Goal: Information Seeking & Learning: Learn about a topic

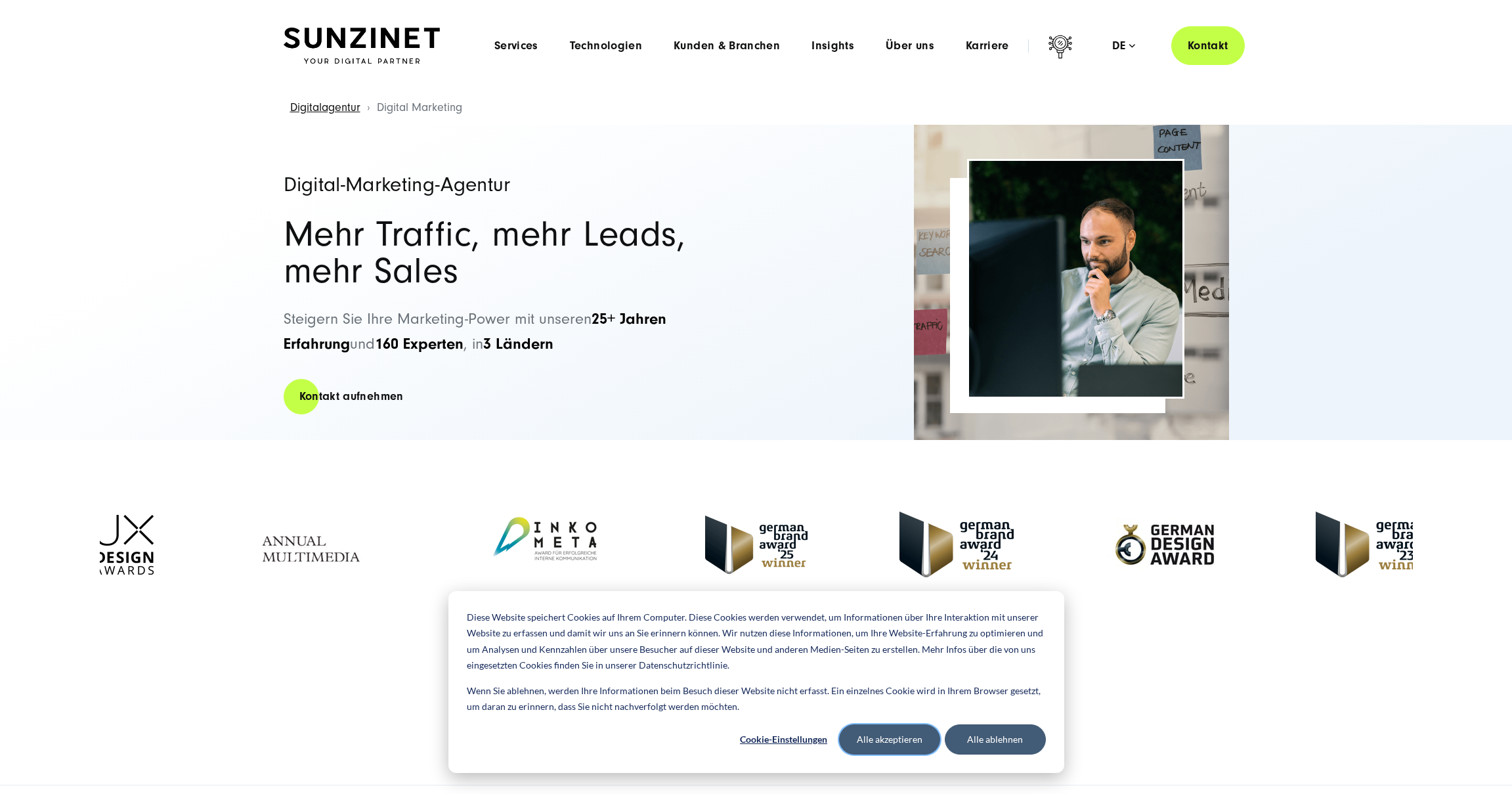
click at [874, 741] on button "Alle akzeptieren" at bounding box center [889, 739] width 101 height 30
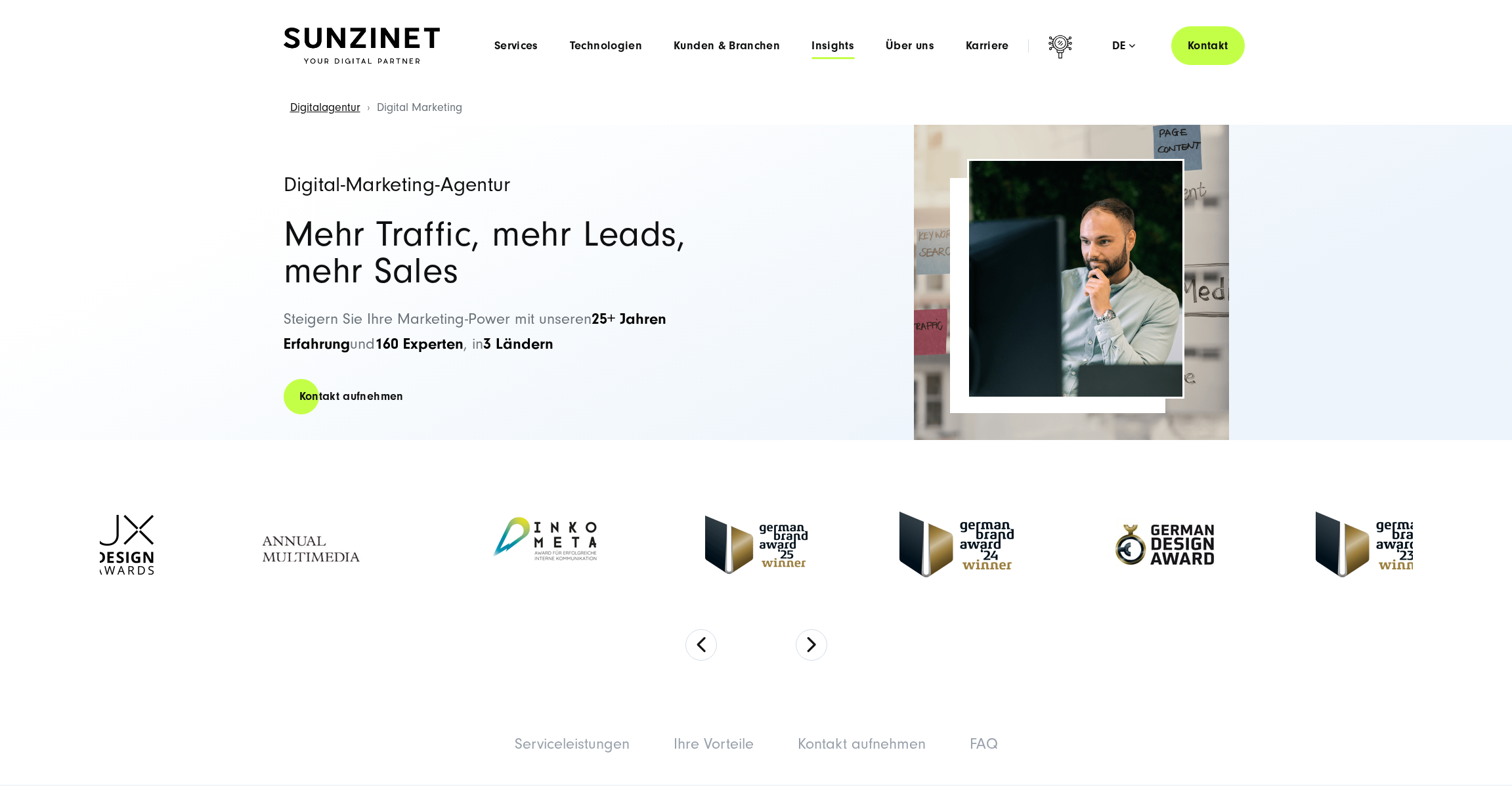
click at [824, 44] on span "Insights" at bounding box center [833, 46] width 43 height 13
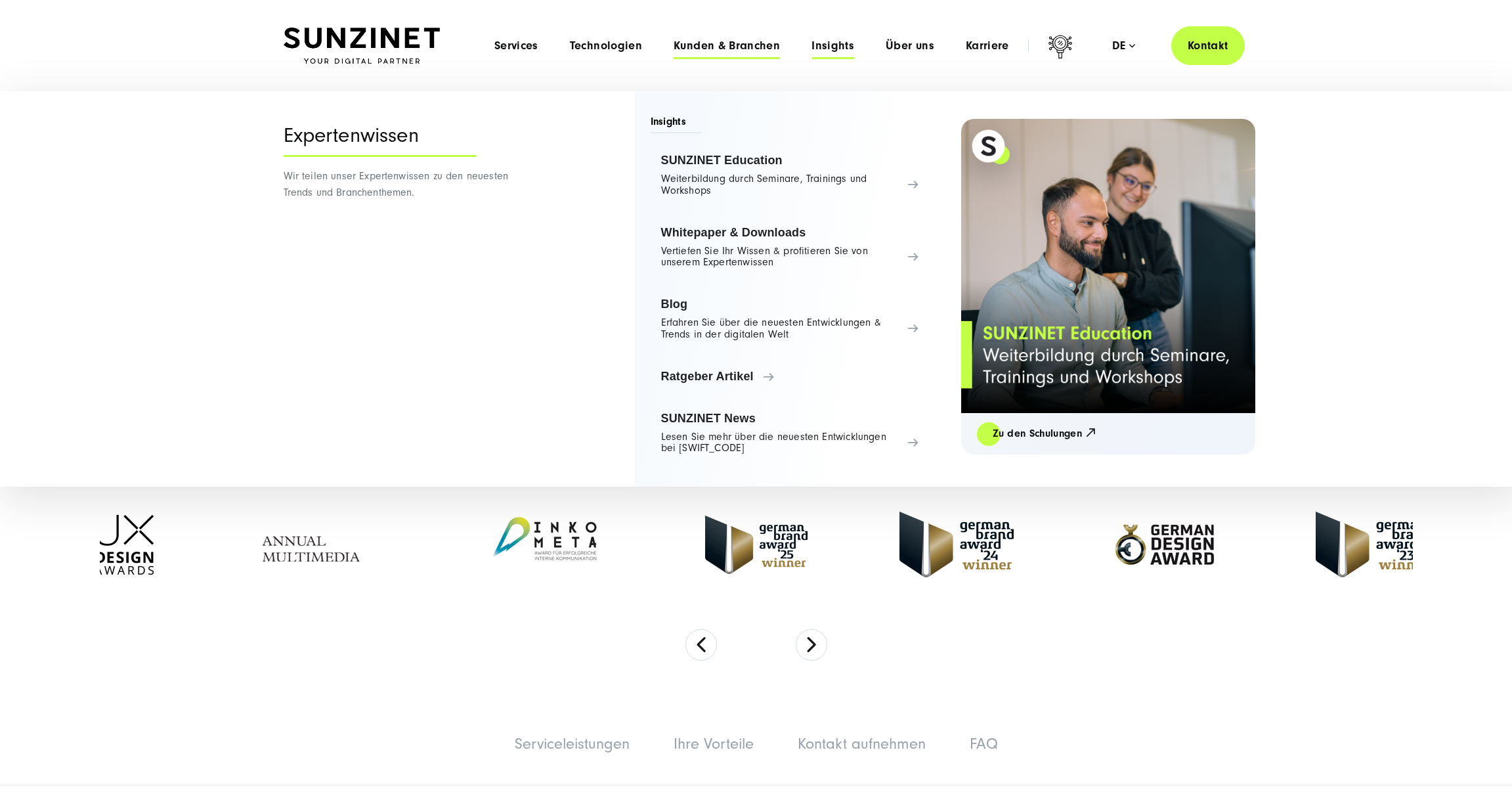
click at [709, 47] on span "Kunden & Branchen" at bounding box center [727, 46] width 107 height 13
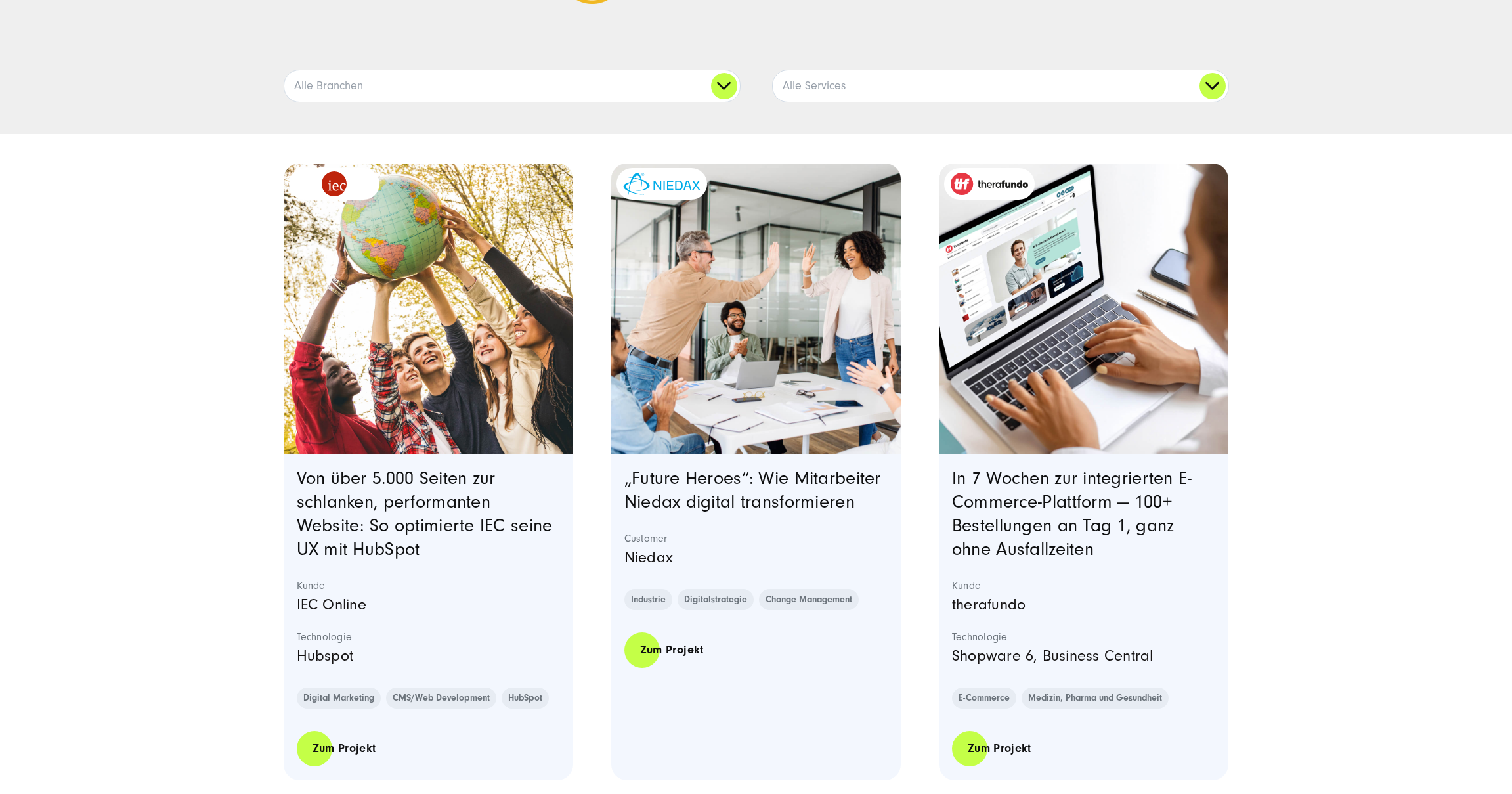
scroll to position [307, 0]
click at [395, 507] on link "Von über 5.000 Seiten zur schlanken, performanten Website: So optimierte IEC se…" at bounding box center [425, 513] width 256 height 91
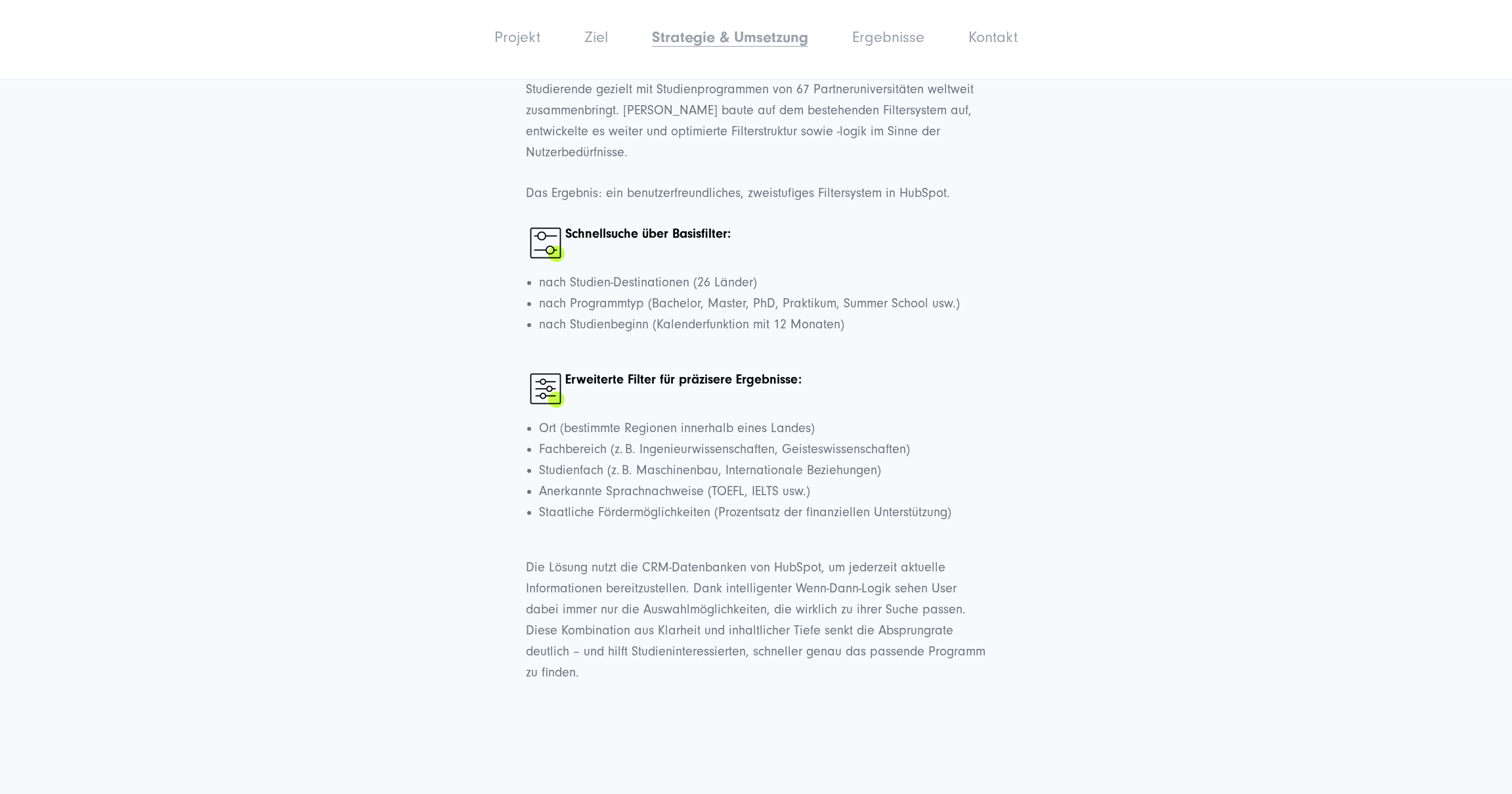
scroll to position [3581, 0]
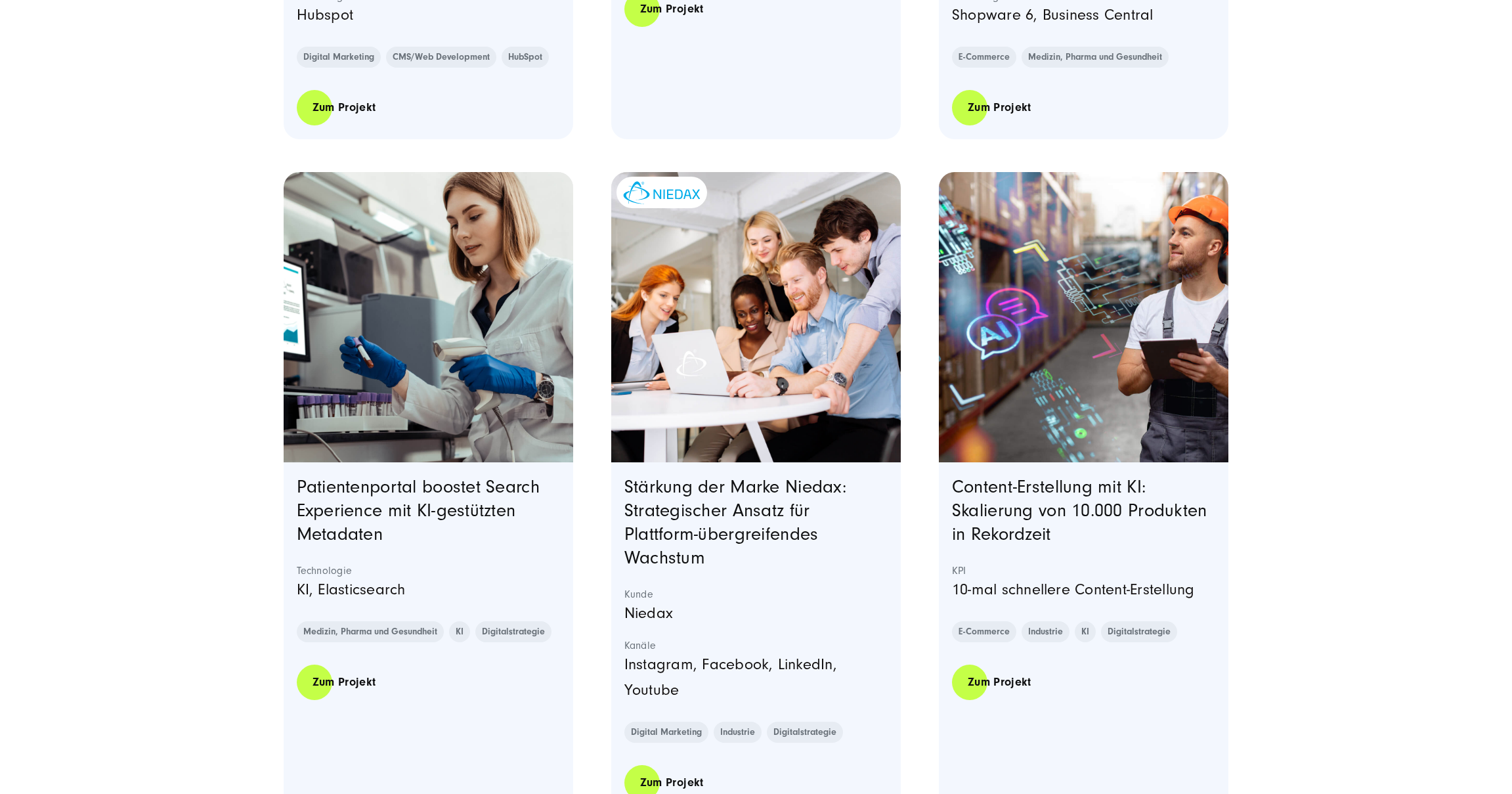
scroll to position [948, 0]
click at [731, 519] on link "Stärkung der Marke Niedax: Strategischer Ansatz für Plattform-übergreifendes Wa…" at bounding box center [735, 522] width 222 height 91
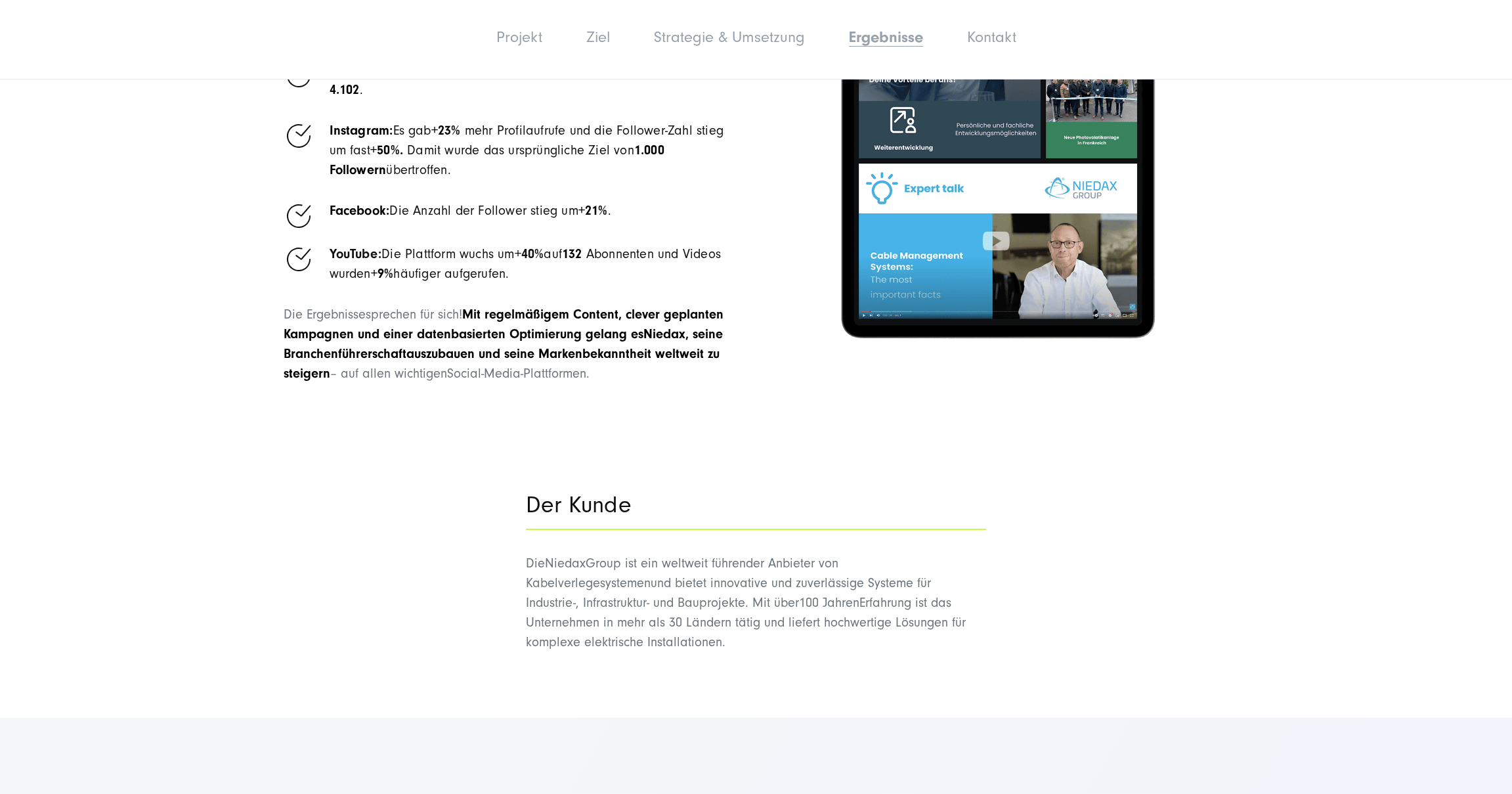
scroll to position [4309, 0]
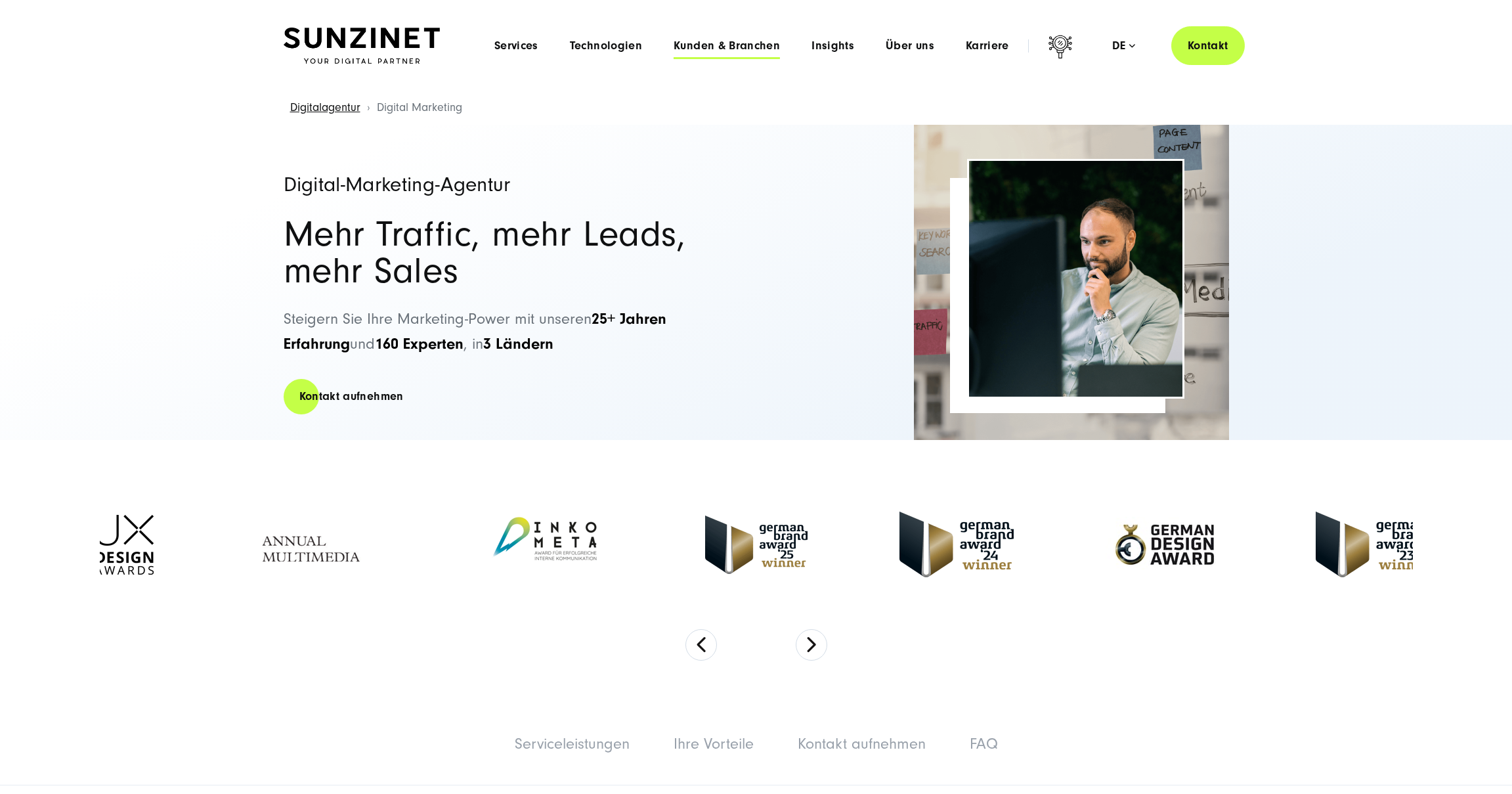
click at [737, 48] on span "Kunden & Branchen" at bounding box center [727, 46] width 107 height 13
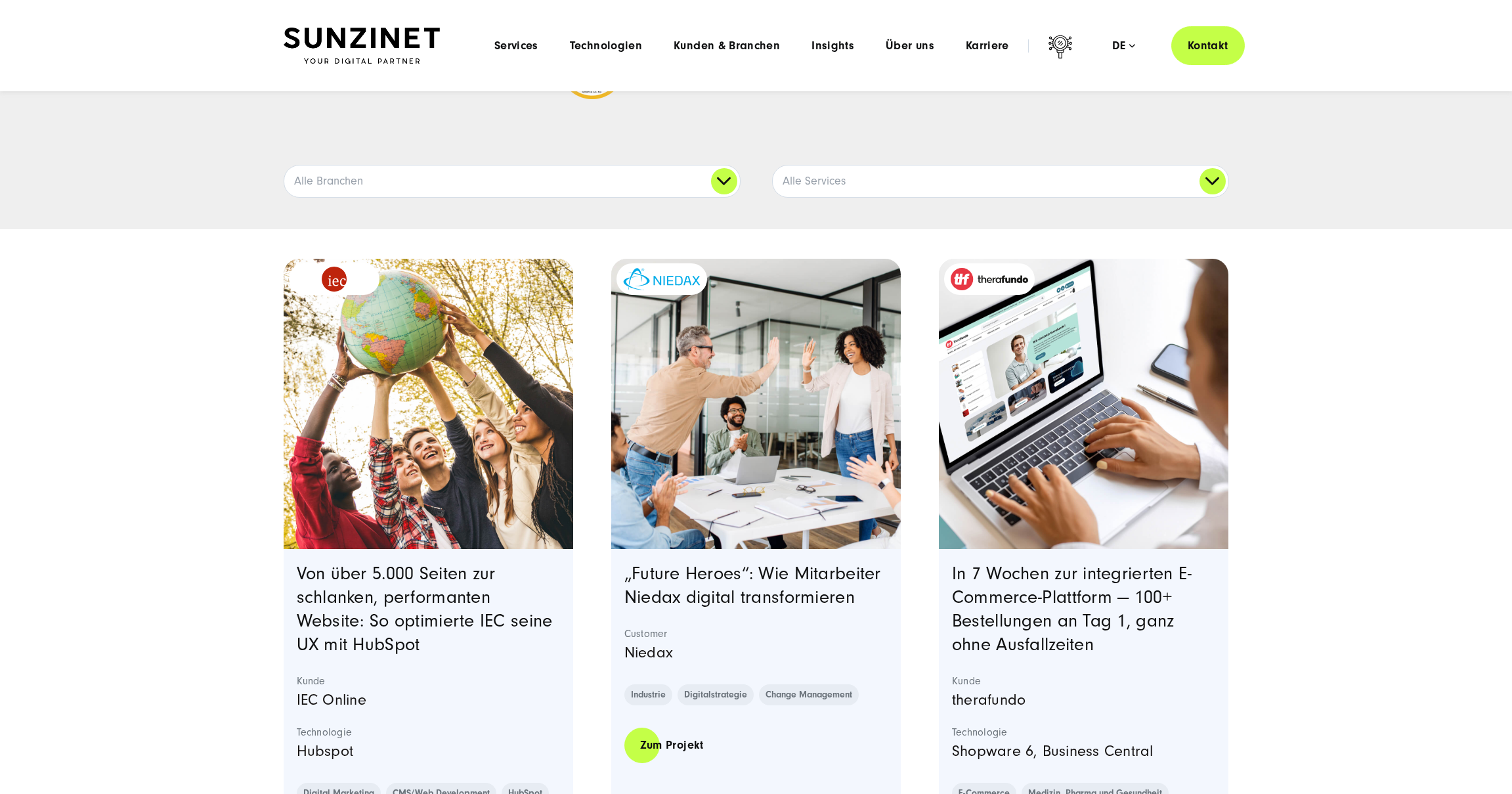
scroll to position [209, 0]
